Goal: Information Seeking & Learning: Learn about a topic

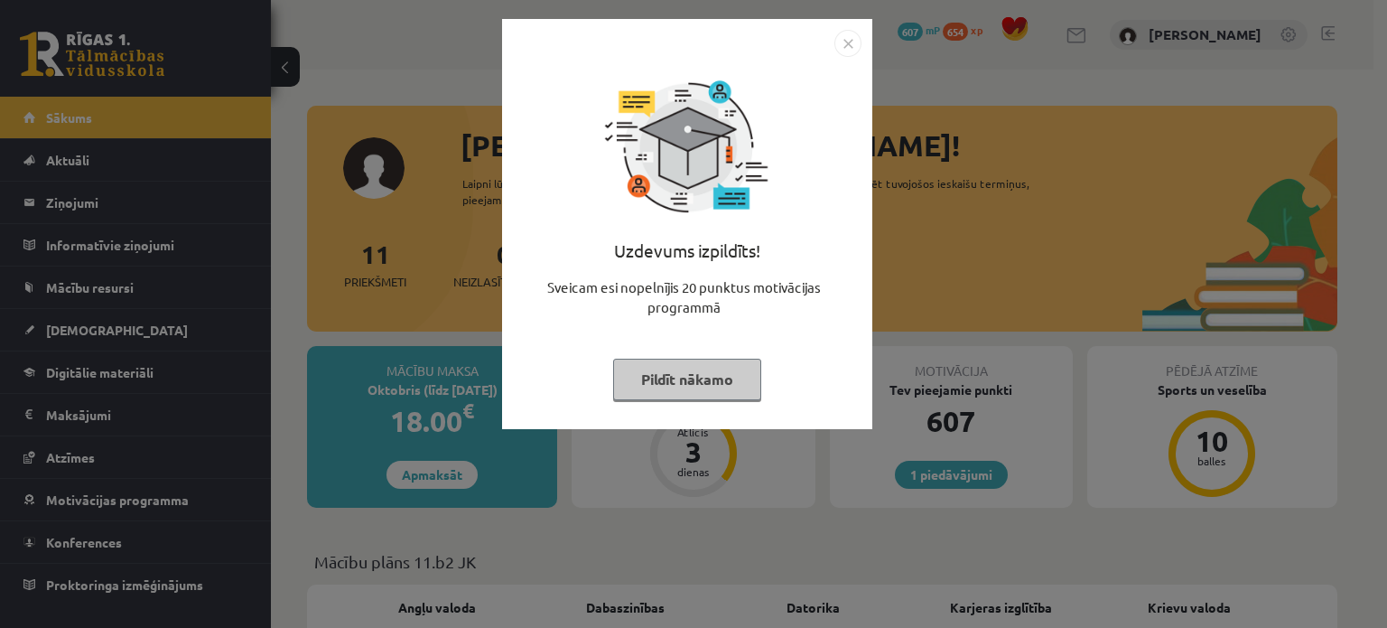
click at [845, 50] on img "Close" at bounding box center [847, 43] width 27 height 27
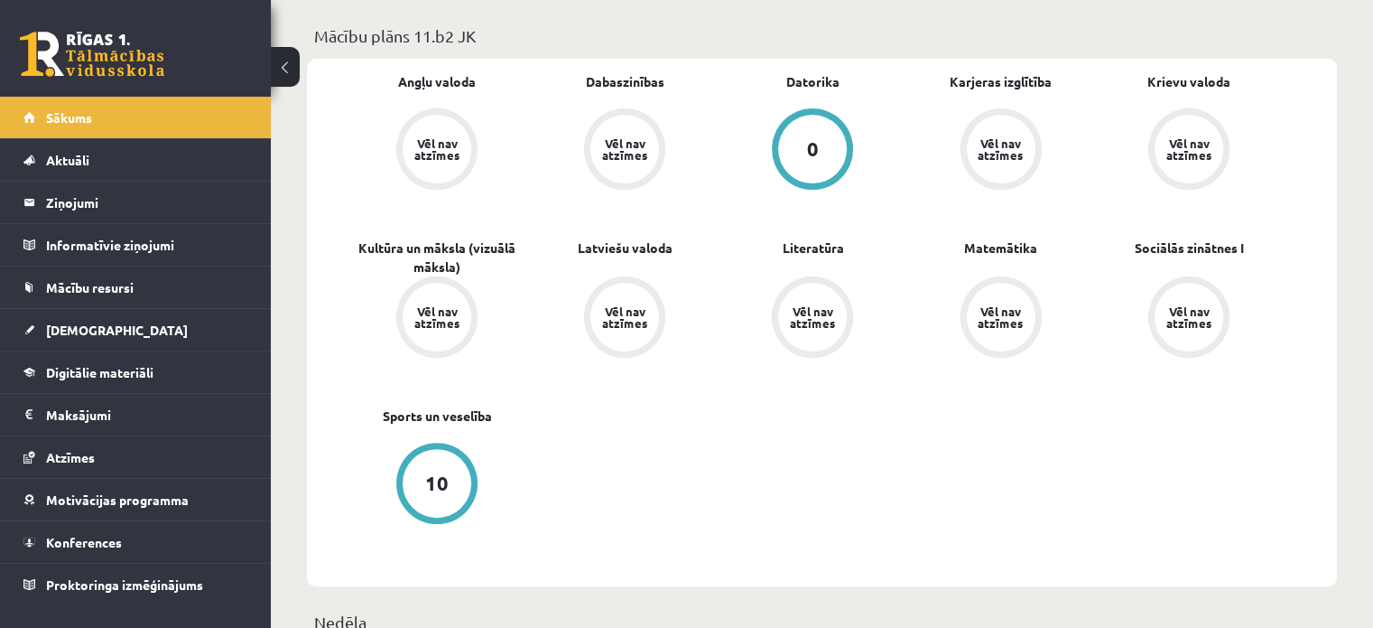
scroll to position [526, 0]
click at [77, 446] on link "Atzīmes" at bounding box center [135, 457] width 225 height 42
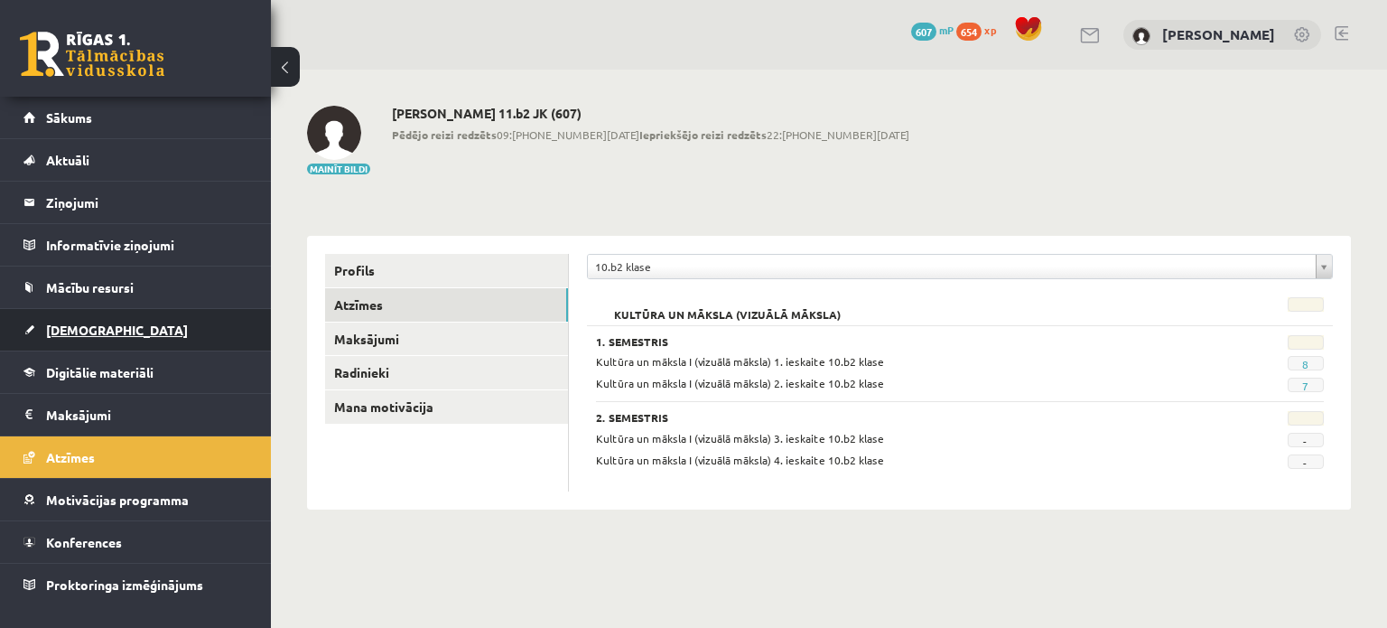
click at [119, 312] on link "[DEMOGRAPHIC_DATA]" at bounding box center [135, 330] width 225 height 42
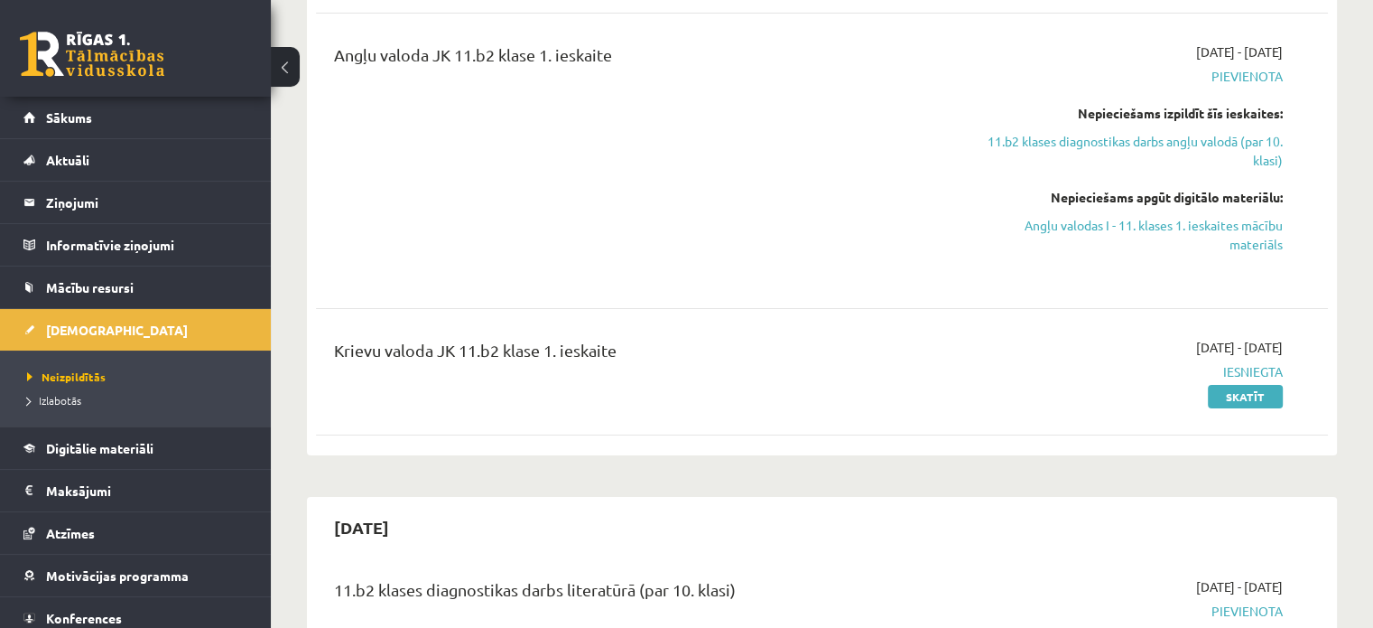
scroll to position [343, 0]
click at [58, 406] on li "Izlabotās" at bounding box center [140, 399] width 226 height 23
click at [58, 406] on link "Izlabotās" at bounding box center [140, 400] width 226 height 16
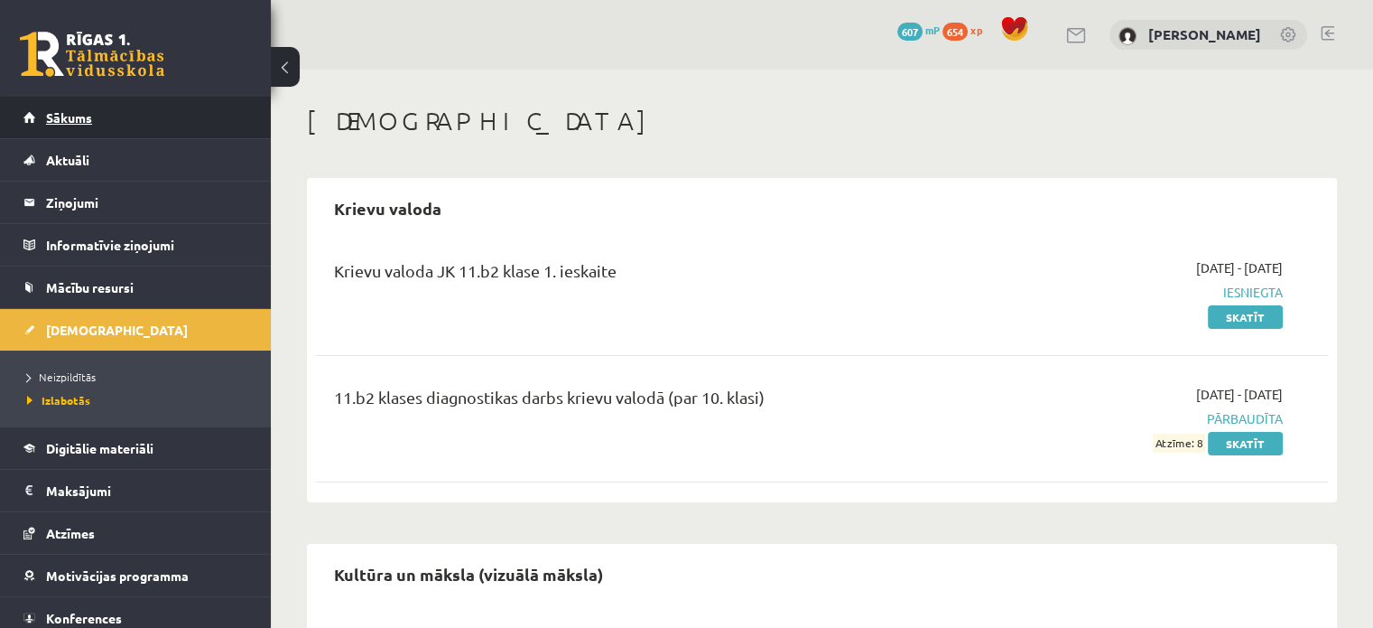
click at [166, 125] on link "Sākums" at bounding box center [135, 118] width 225 height 42
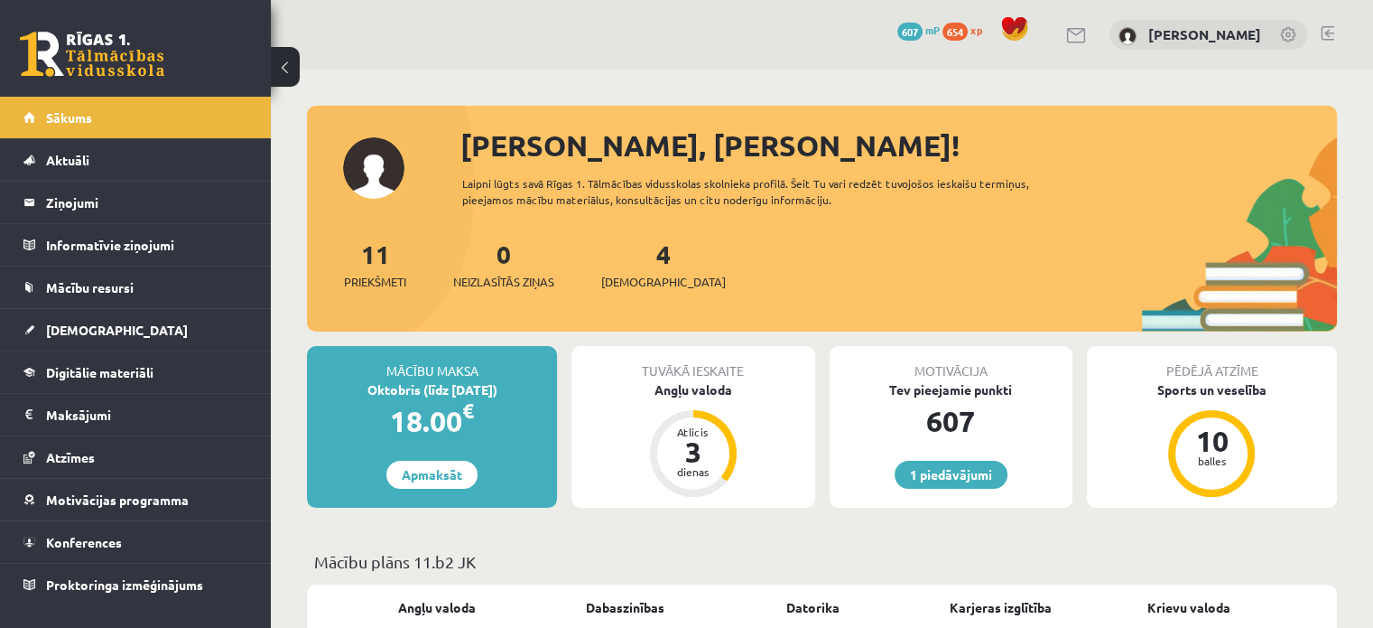
click at [956, 29] on span "654" at bounding box center [955, 32] width 25 height 18
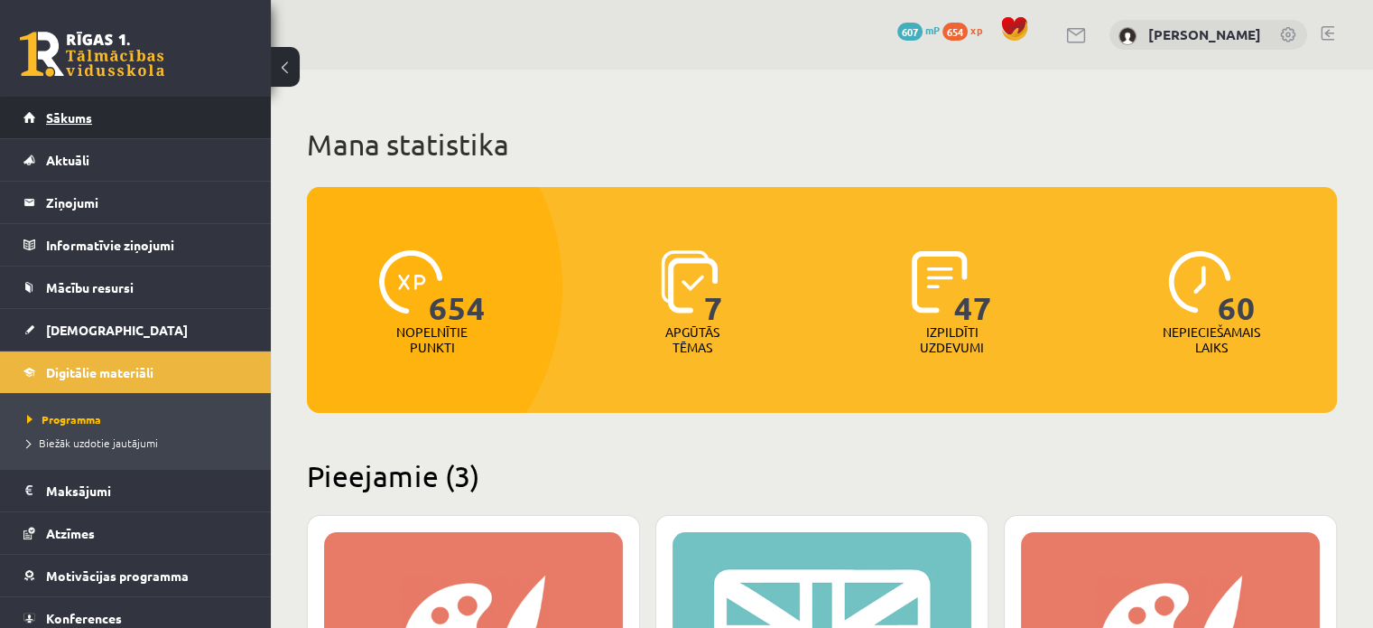
click at [62, 128] on link "Sākums" at bounding box center [135, 118] width 225 height 42
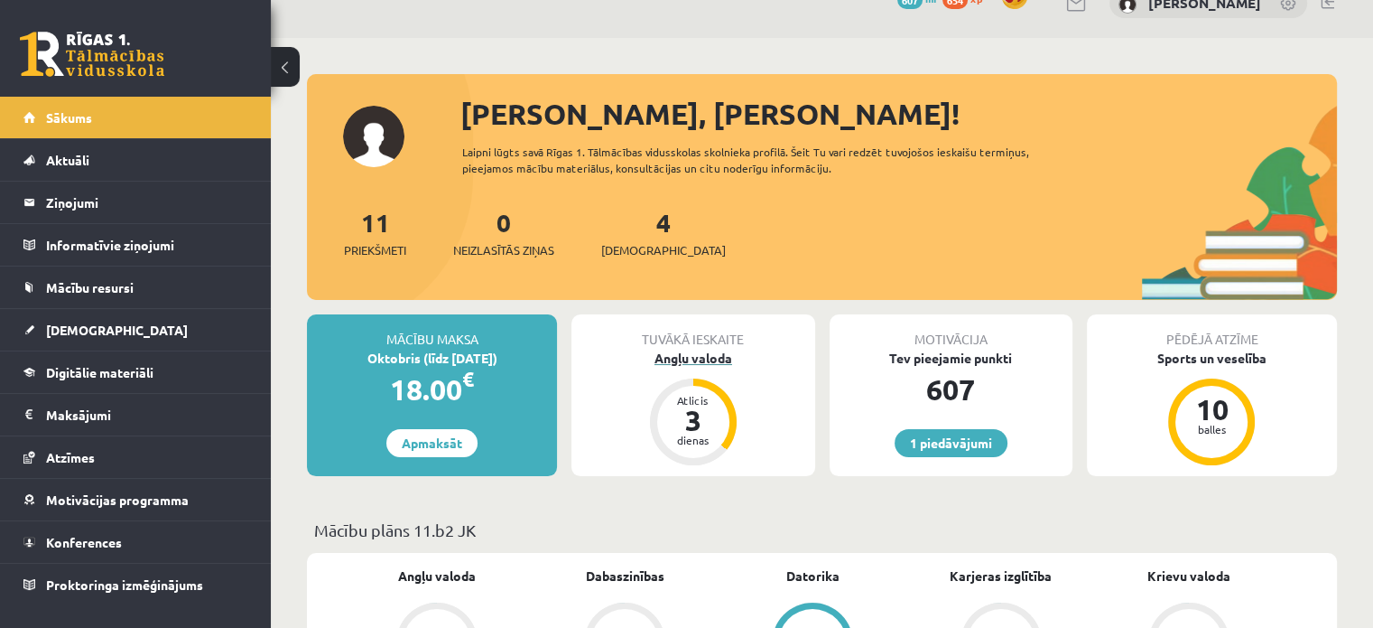
scroll to position [33, 0]
click at [636, 227] on link "4 Ieskaites" at bounding box center [663, 231] width 125 height 53
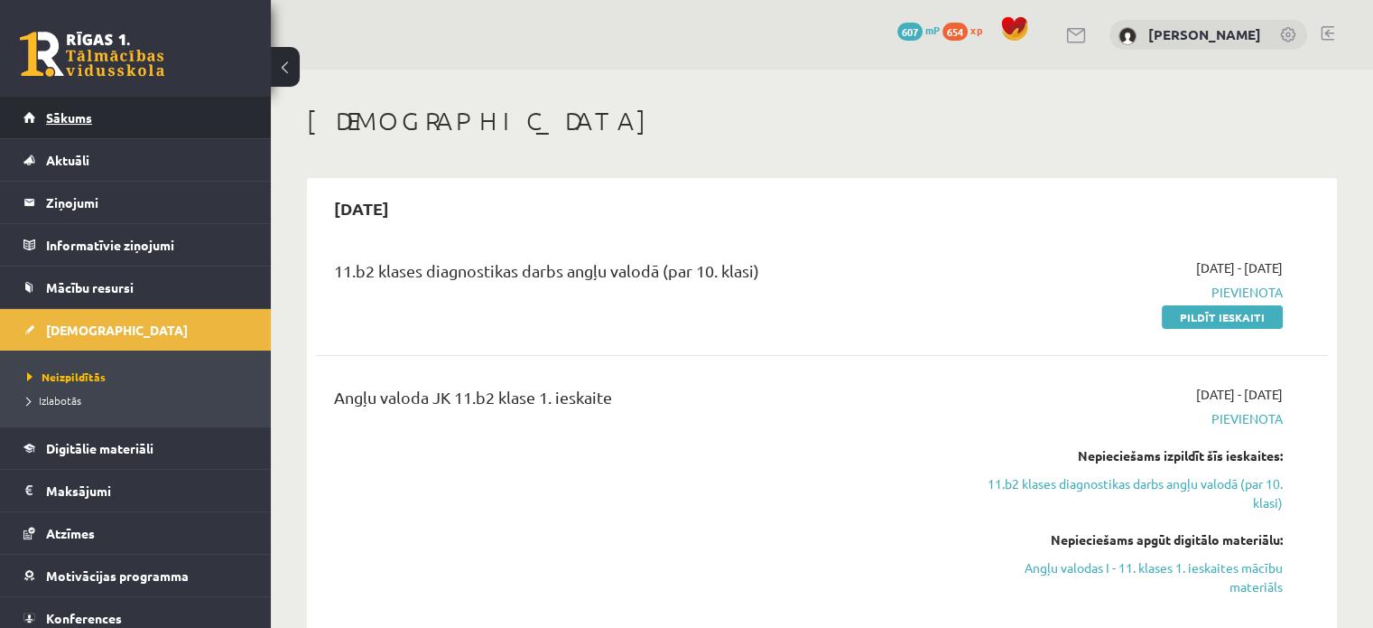
click at [83, 117] on span "Sākums" at bounding box center [69, 117] width 46 height 16
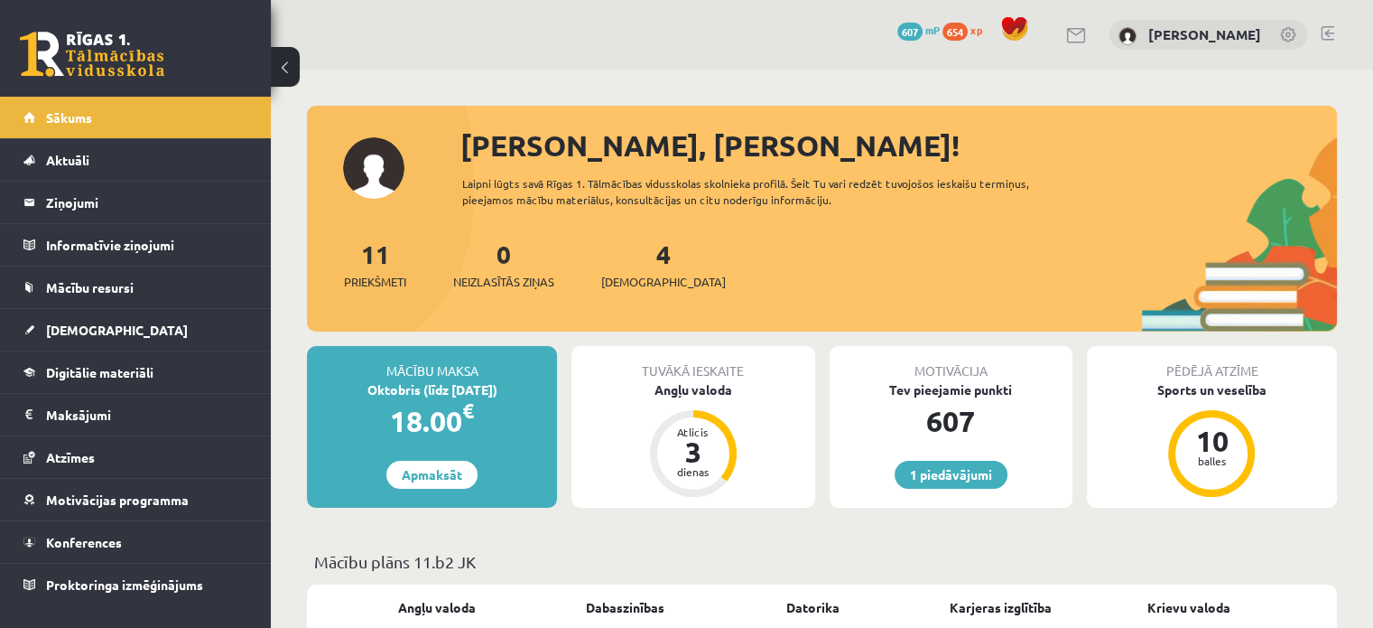
scroll to position [166, 0]
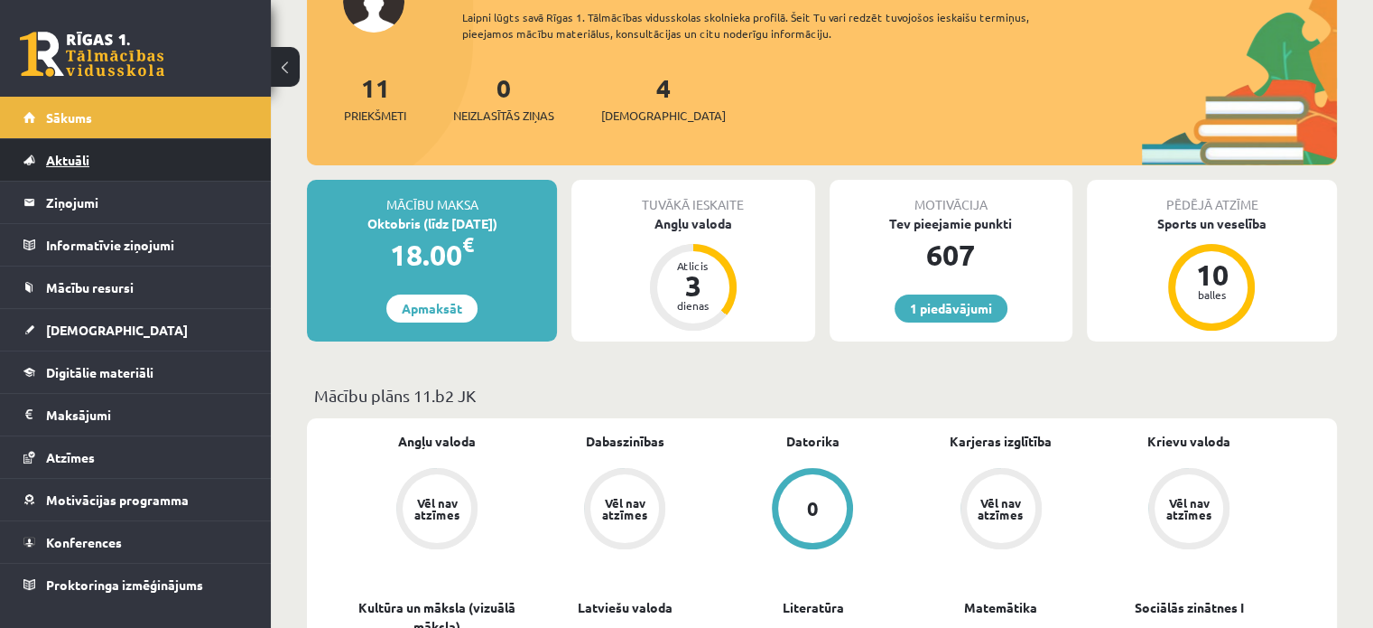
click at [81, 168] on link "Aktuāli" at bounding box center [135, 160] width 225 height 42
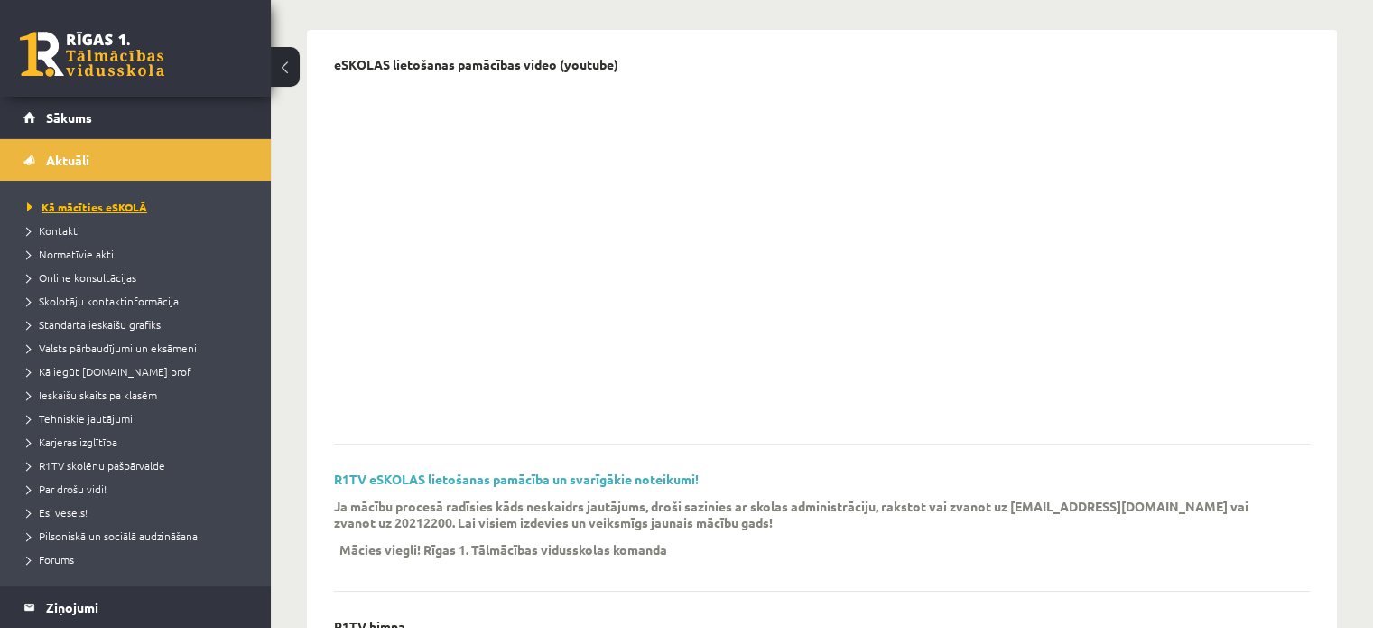
click at [82, 213] on link "Kā mācīties eSKOLĀ" at bounding box center [140, 207] width 226 height 16
click at [72, 250] on span "Normatīvie akti" at bounding box center [70, 253] width 87 height 14
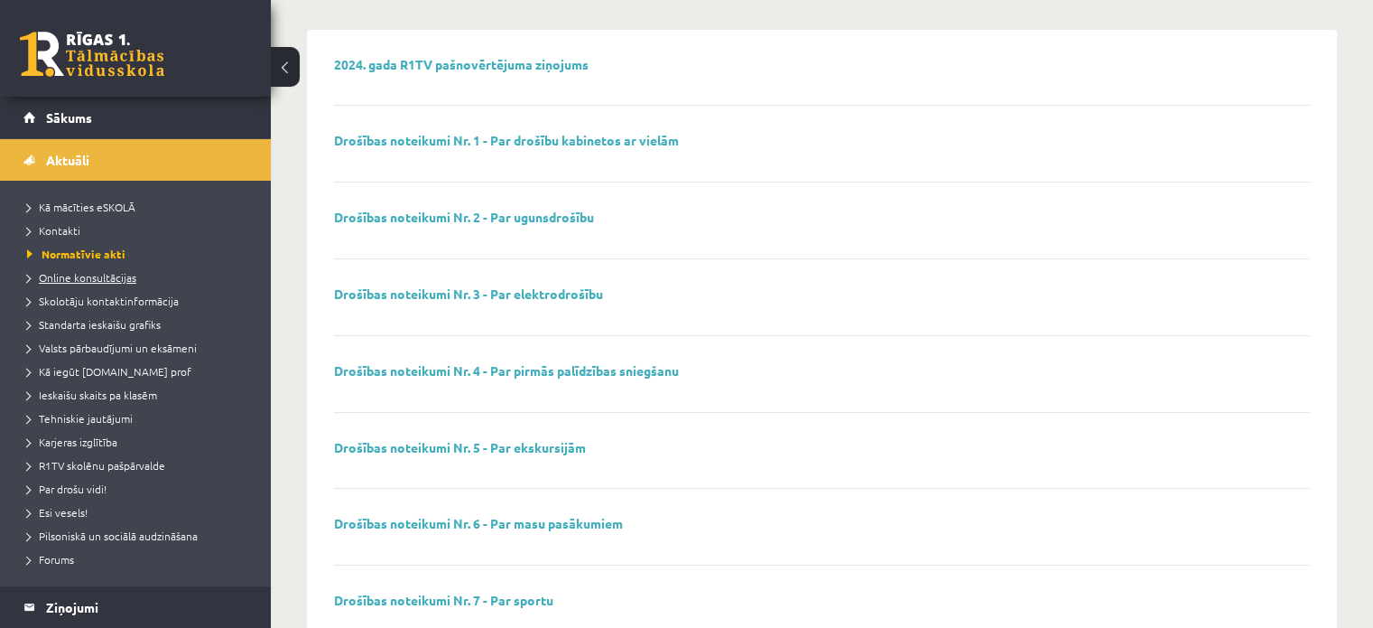
click at [72, 280] on span "Online konsultācijas" at bounding box center [81, 277] width 109 height 14
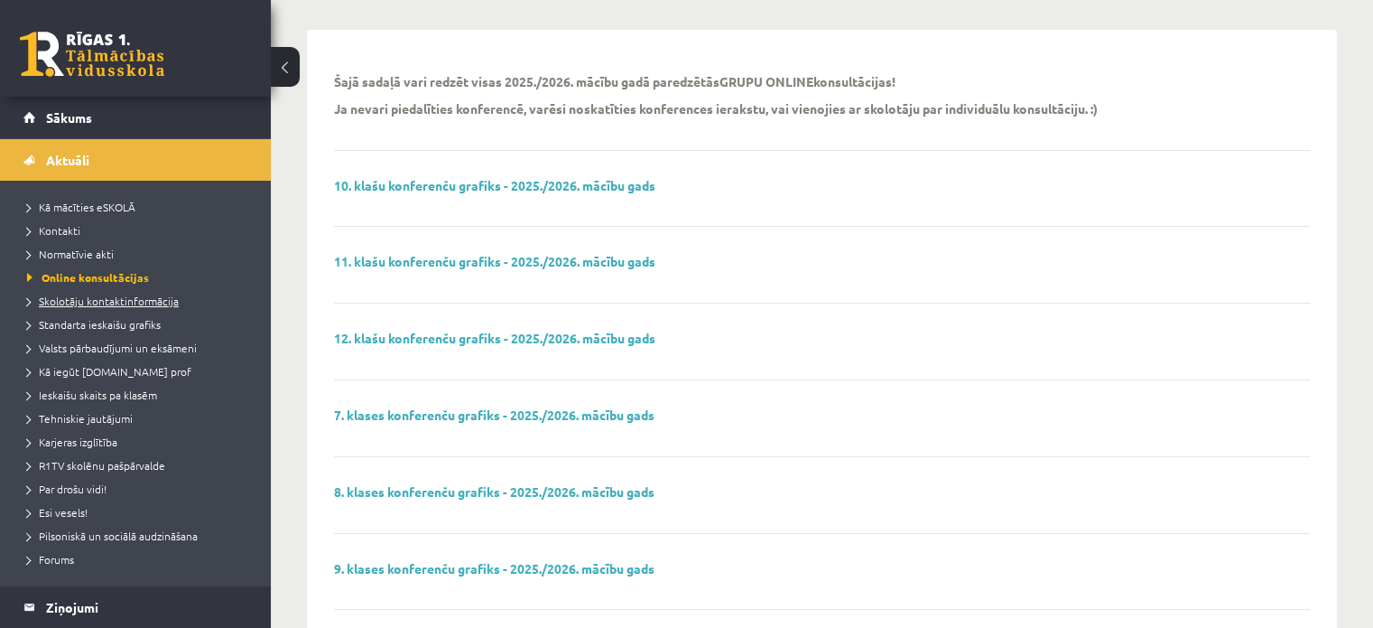
click at [76, 305] on span "Skolotāju kontaktinformācija" at bounding box center [103, 300] width 152 height 14
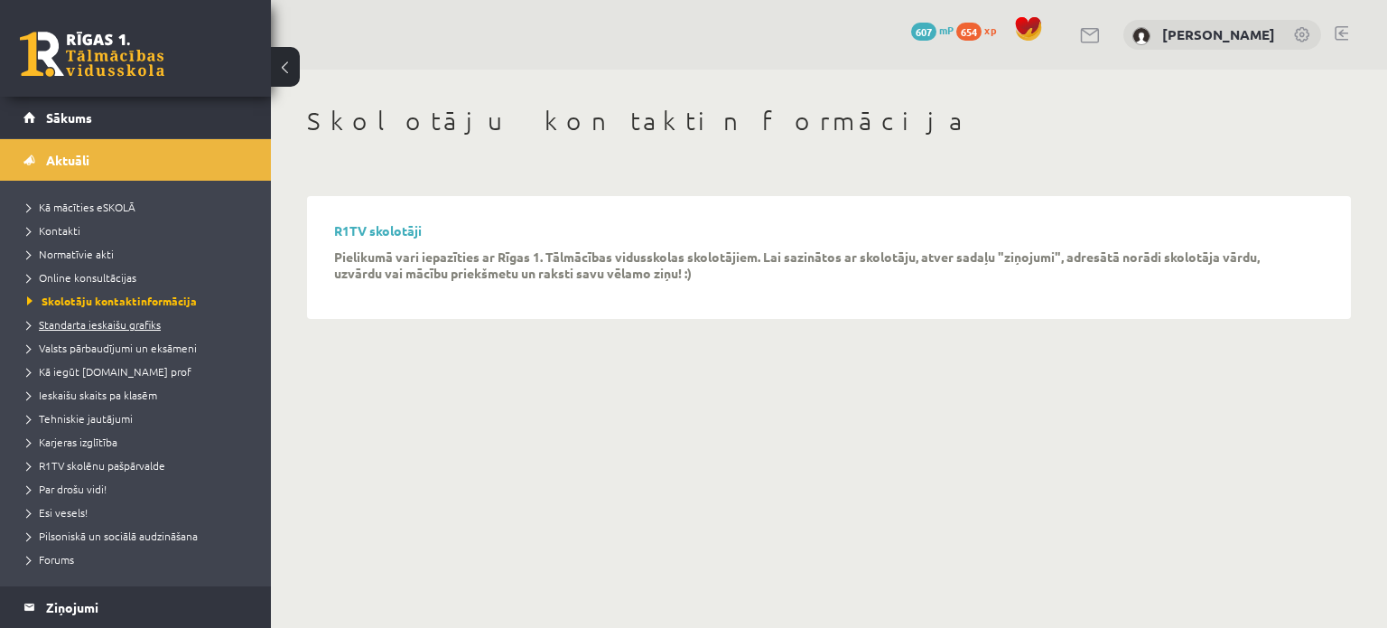
click at [76, 324] on span "Standarta ieskaišu grafiks" at bounding box center [94, 324] width 134 height 14
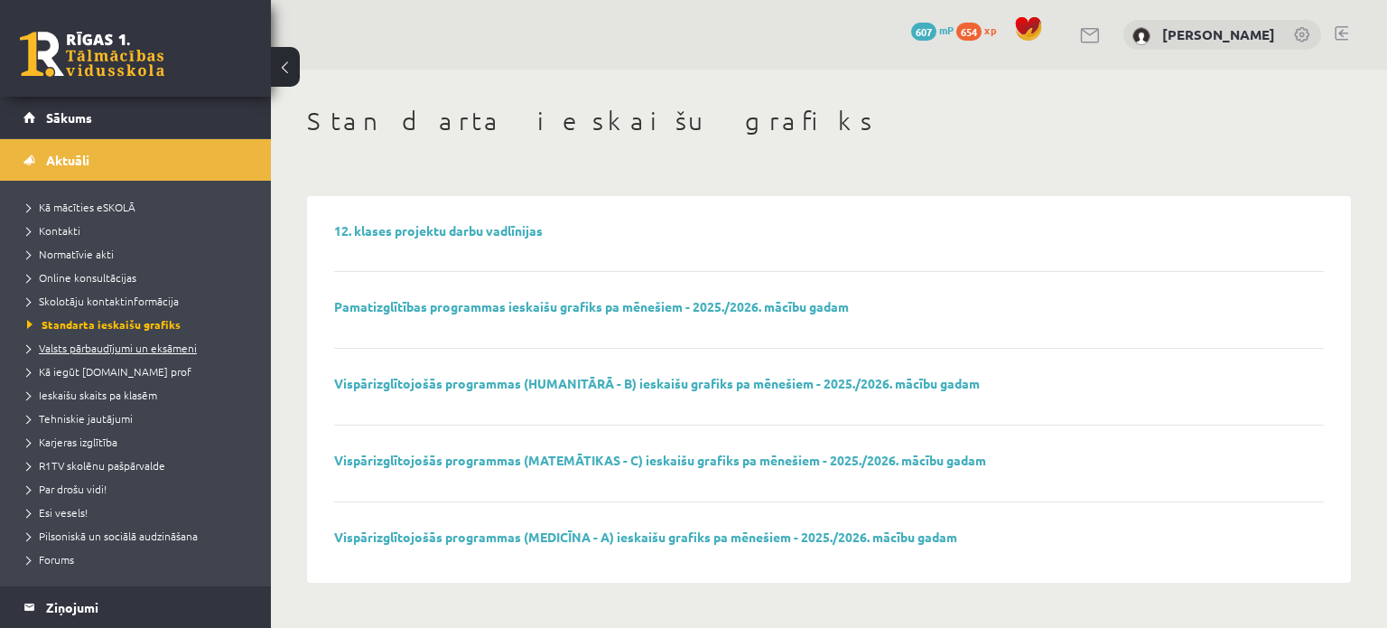
click at [78, 353] on link "Valsts pārbaudījumi un eksāmeni" at bounding box center [140, 348] width 226 height 16
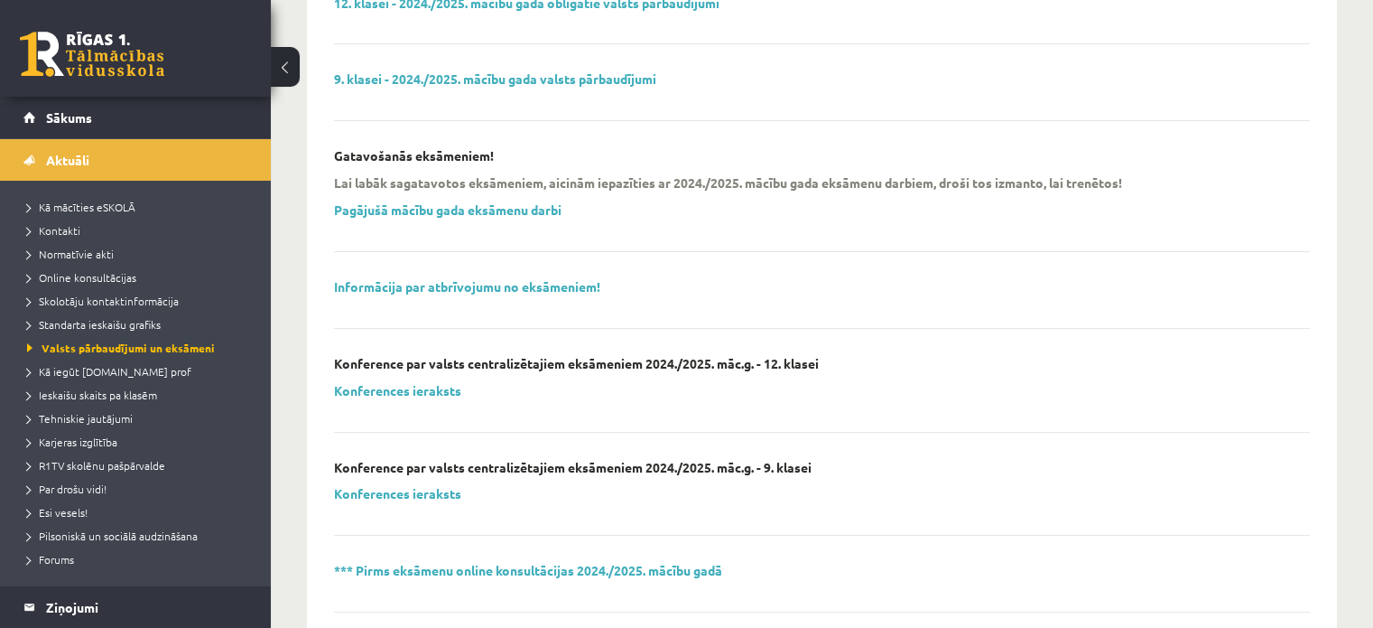
scroll to position [229, 0]
click at [126, 364] on span "Kā iegūt [DOMAIN_NAME] prof" at bounding box center [109, 371] width 164 height 14
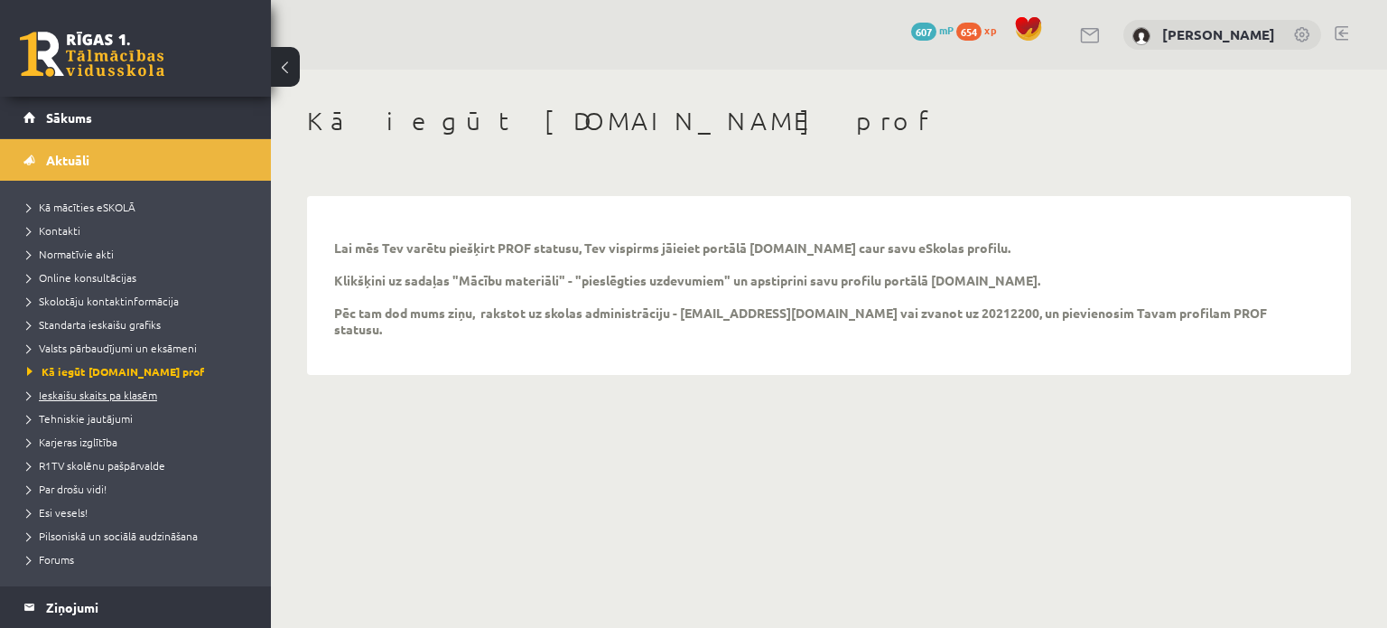
click at [105, 397] on span "Ieskaišu skaits pa klasēm" at bounding box center [92, 394] width 130 height 14
